Goal: Task Accomplishment & Management: Use online tool/utility

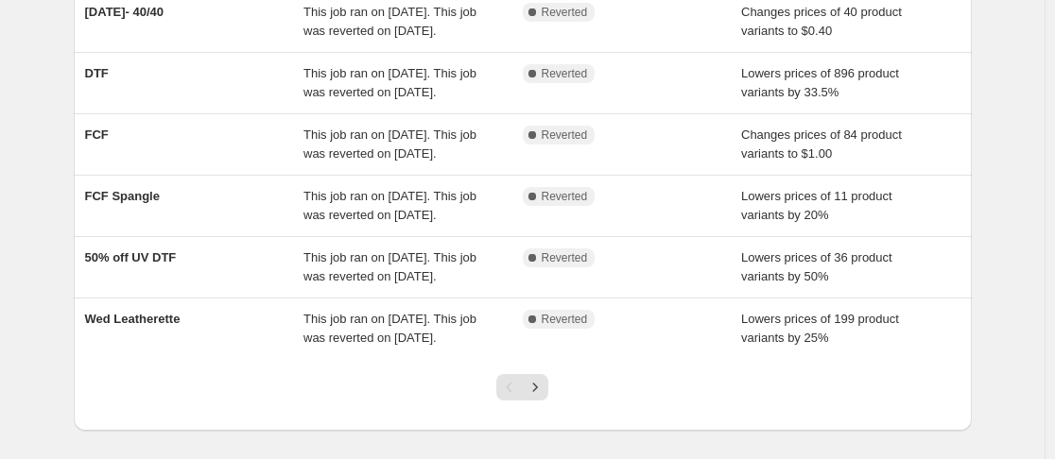
scroll to position [703, 0]
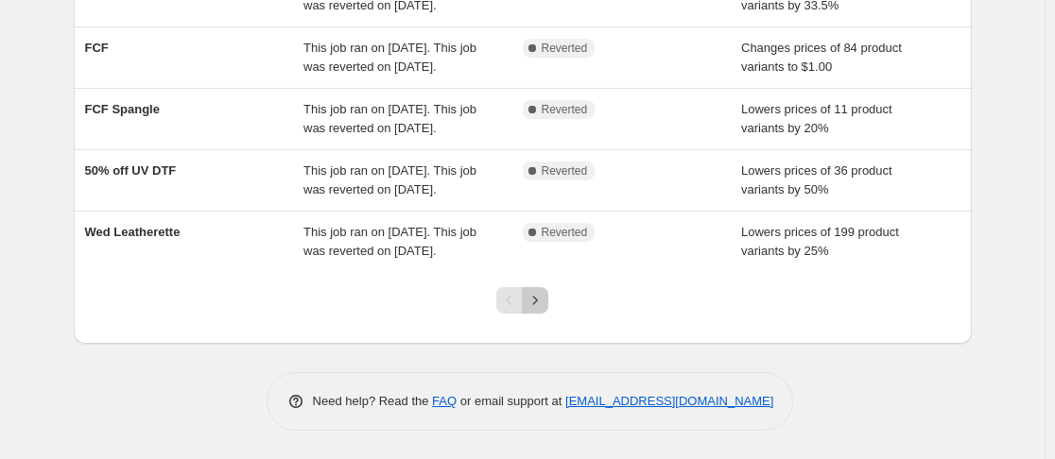
click at [544, 302] on icon "Next" at bounding box center [535, 300] width 19 height 19
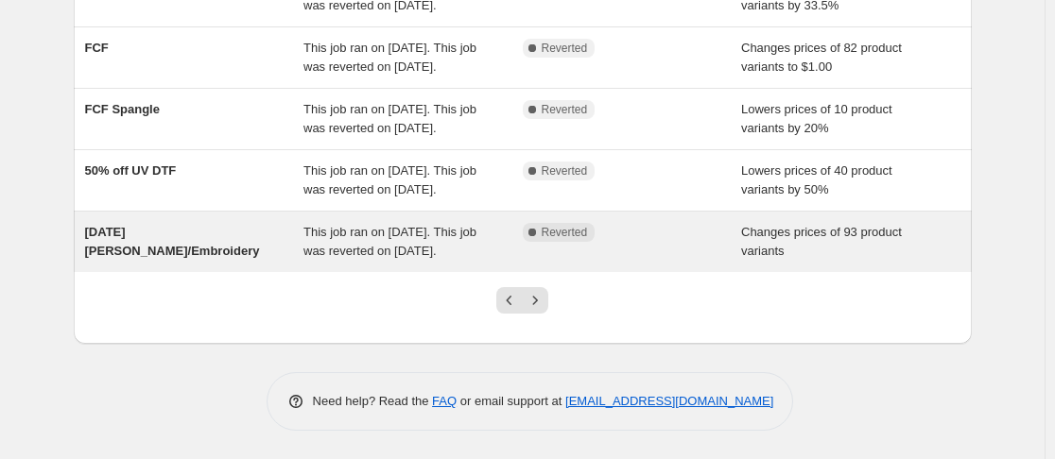
scroll to position [652, 0]
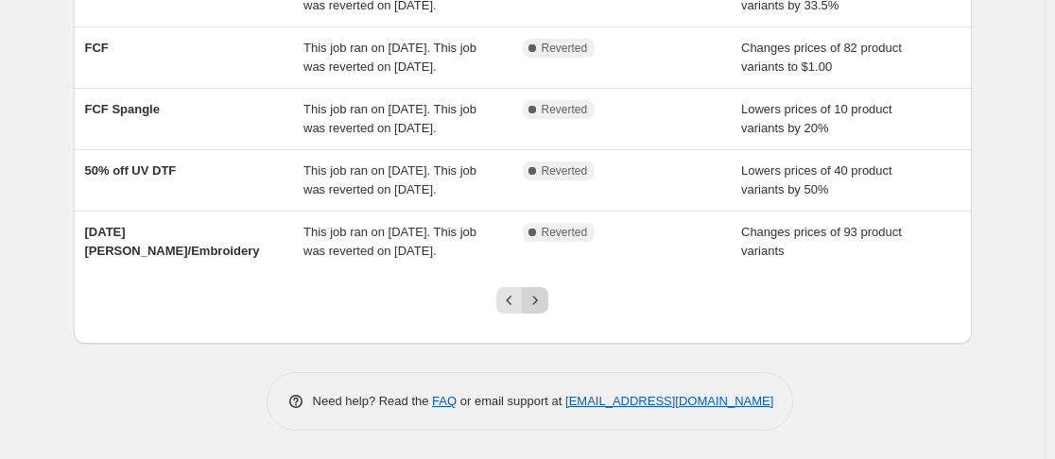
click at [543, 310] on icon "Next" at bounding box center [535, 300] width 19 height 19
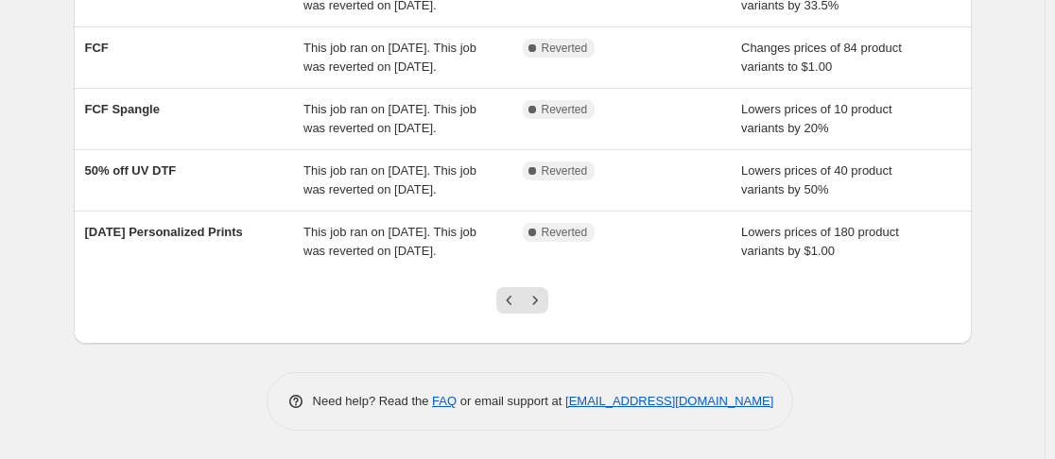
scroll to position [612, 0]
click at [511, 310] on icon "Previous" at bounding box center [509, 300] width 19 height 19
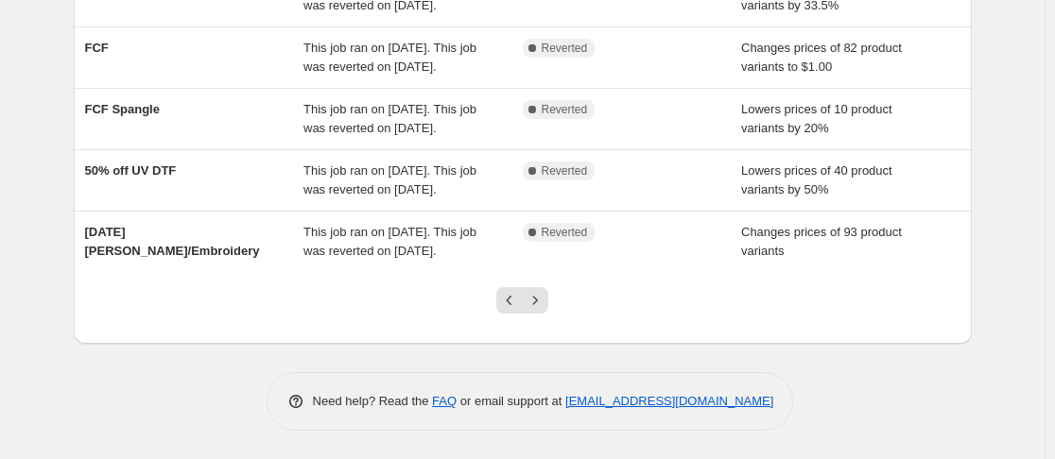
scroll to position [703, 0]
click at [511, 298] on icon "Previous" at bounding box center [509, 300] width 19 height 19
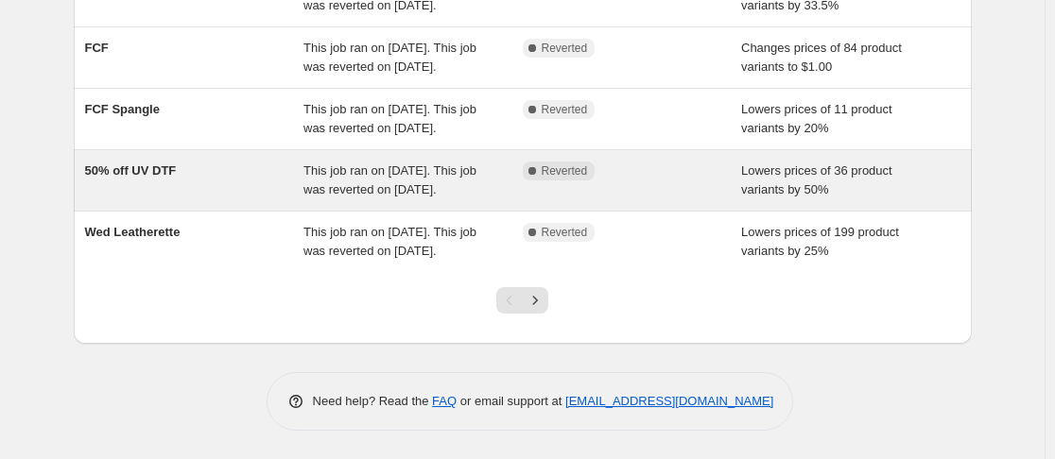
click at [378, 197] on span "This job ran on [DATE]. This job was reverted on [DATE]." at bounding box center [389, 180] width 173 height 33
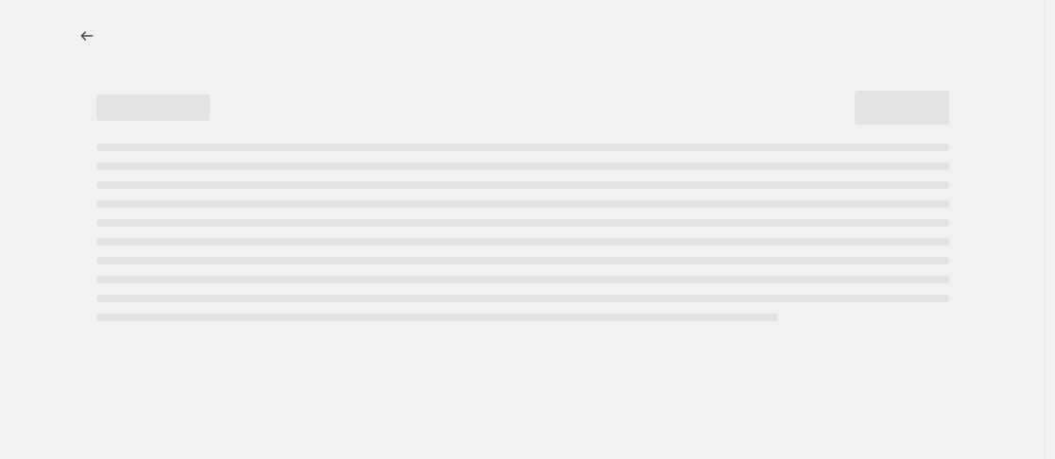
select select "percentage"
select select "no_change"
select select "collection"
select select "product_status"
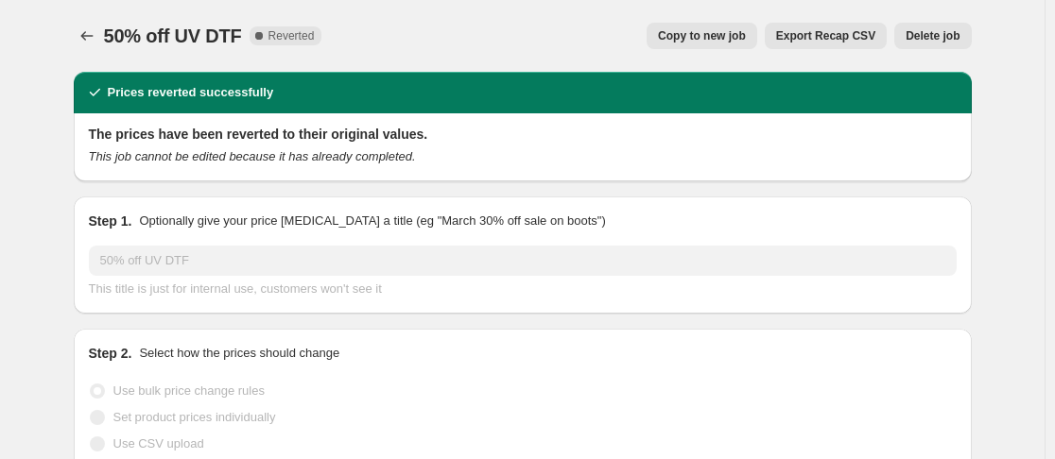
click at [730, 46] on button "Copy to new job" at bounding box center [702, 36] width 111 height 26
select select "percentage"
select select "no_change"
select select "collection"
select select "product_status"
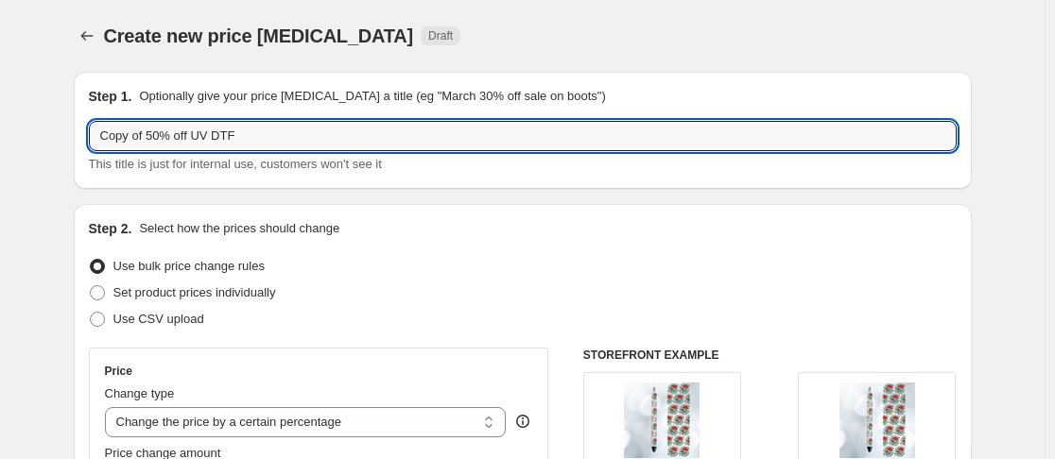
drag, startPoint x: 154, startPoint y: 138, endPoint x: 12, endPoint y: 159, distance: 143.3
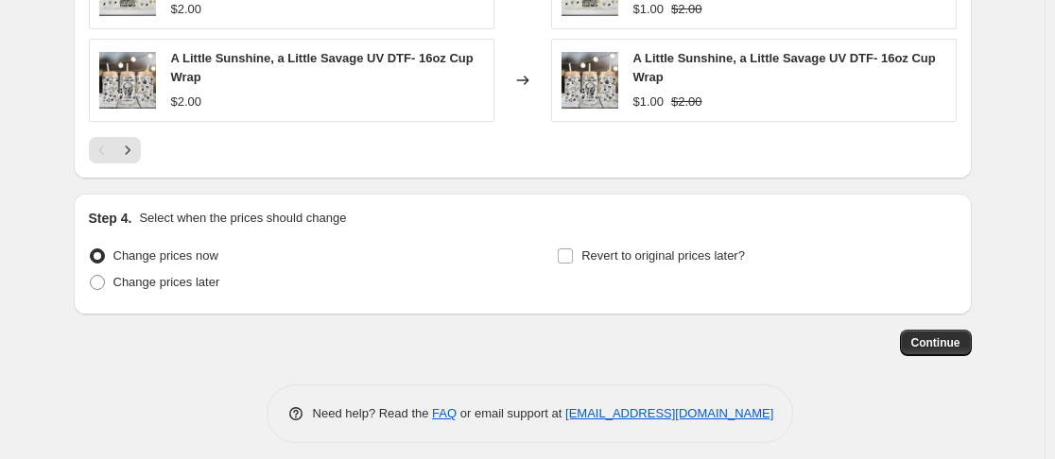
scroll to position [1702, 0]
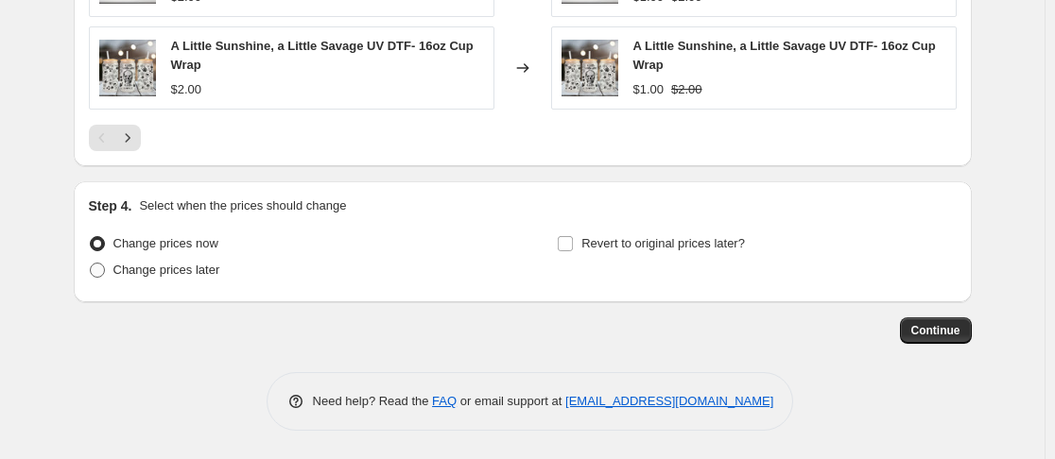
type input "50% off UV DTF"
click at [99, 273] on span at bounding box center [97, 270] width 15 height 15
click at [91, 264] on input "Change prices later" at bounding box center [90, 263] width 1 height 1
radio input "true"
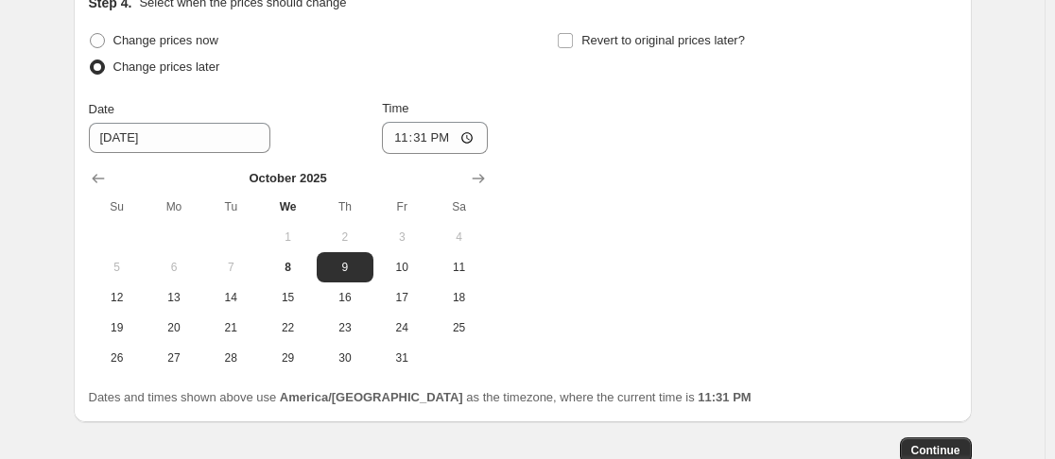
scroll to position [1906, 0]
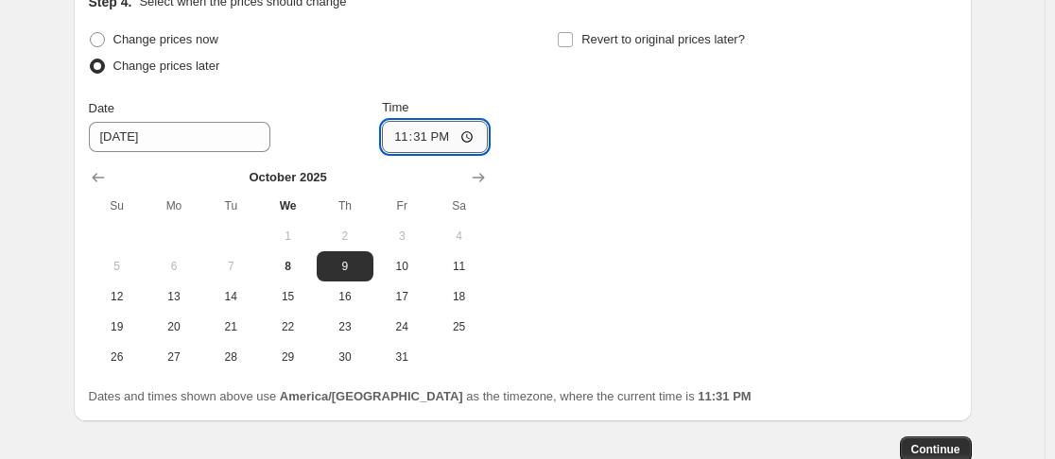
click at [401, 137] on input "23:31" at bounding box center [435, 137] width 106 height 32
type input "00:00"
click at [566, 140] on div "Change prices now Change prices later Date [DATE] Time 00:00 [DATE] Su Mo Tu We…" at bounding box center [523, 199] width 868 height 346
click at [573, 42] on input "Revert to original prices later?" at bounding box center [565, 39] width 15 height 15
checkbox input "true"
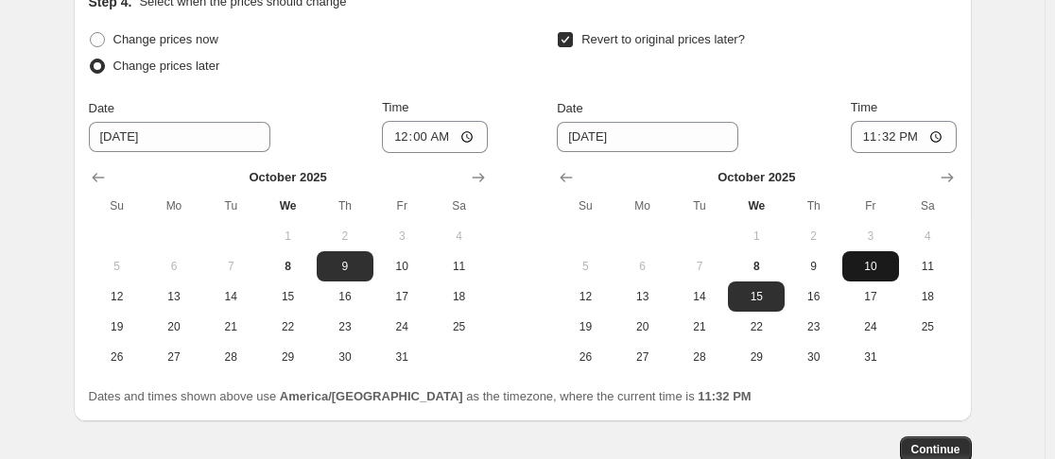
click at [871, 270] on span "10" at bounding box center [871, 266] width 42 height 15
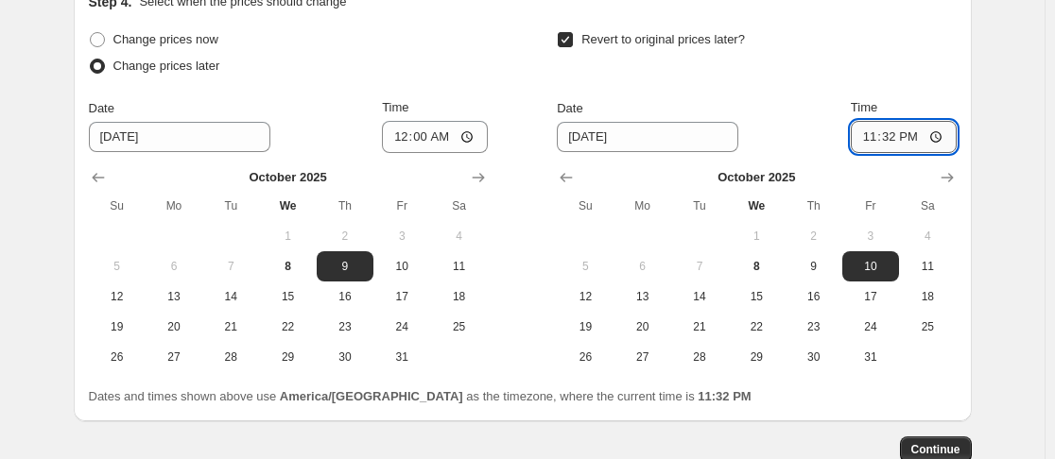
click at [865, 136] on input "23:32" at bounding box center [904, 137] width 106 height 32
click at [827, 268] on span "9" at bounding box center [813, 266] width 42 height 15
type input "[DATE]"
click at [885, 136] on input "23:32" at bounding box center [904, 137] width 106 height 32
type input "23:59"
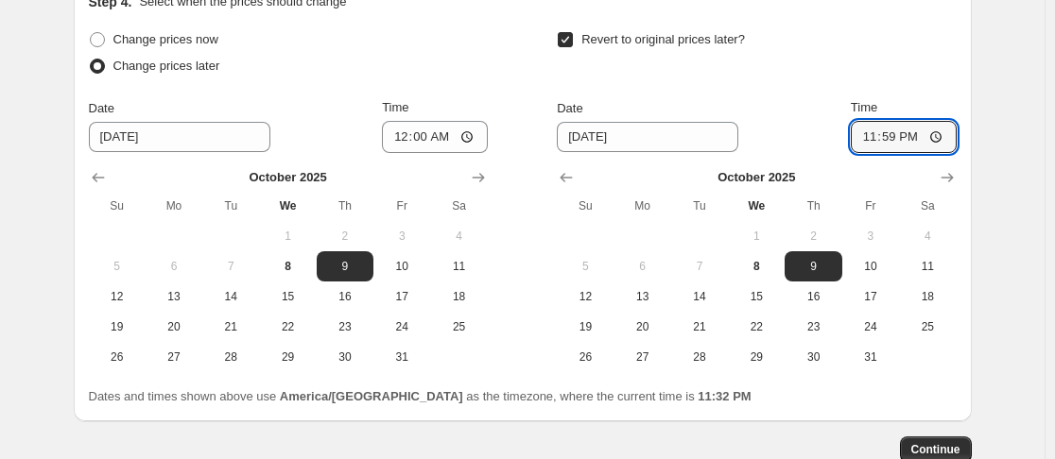
click at [960, 452] on span "Continue" at bounding box center [935, 449] width 49 height 15
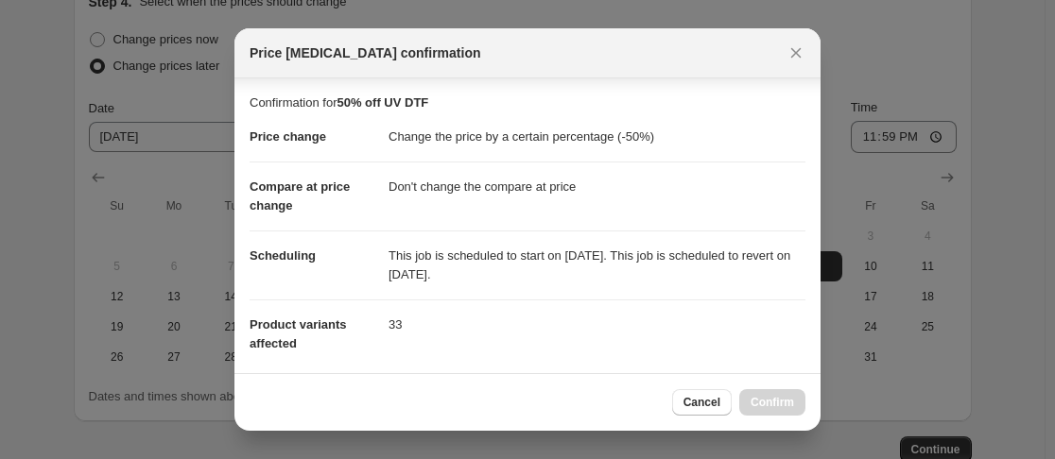
scroll to position [352, 0]
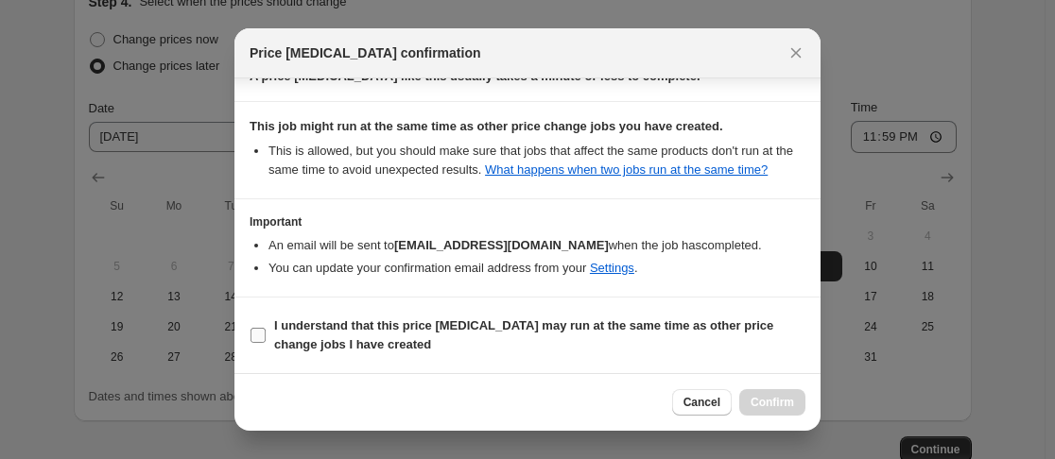
click at [268, 332] on label "I understand that this price [MEDICAL_DATA] may run at the same time as other p…" at bounding box center [528, 335] width 556 height 45
click at [266, 332] on input "I understand that this price [MEDICAL_DATA] may run at the same time as other p…" at bounding box center [257, 335] width 15 height 15
checkbox input "true"
click at [766, 405] on span "Confirm" at bounding box center [771, 402] width 43 height 15
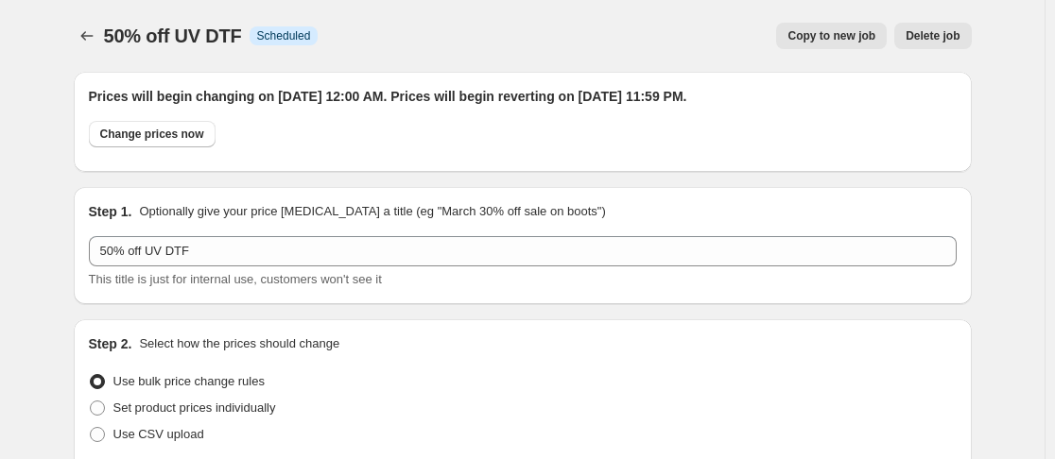
scroll to position [1906, 0]
